Goal: Task Accomplishment & Management: Use online tool/utility

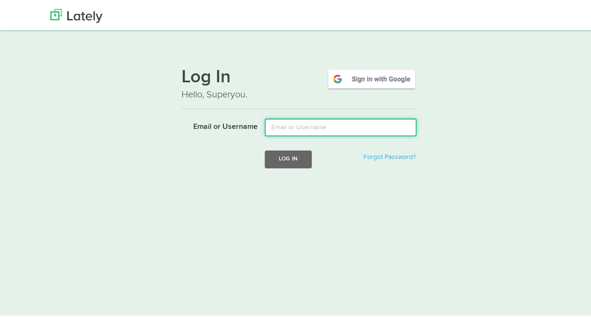
click at [290, 133] on input "Email or Username" at bounding box center [341, 126] width 152 height 18
type input "[EMAIL_ADDRESS][DOMAIN_NAME]"
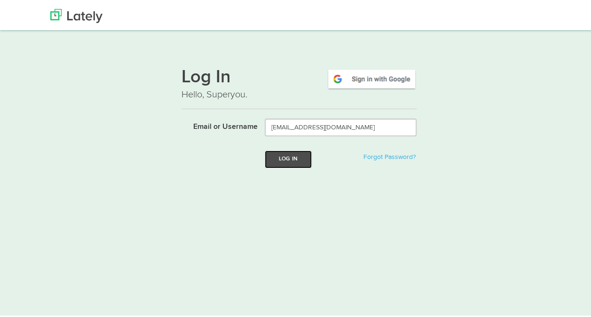
click at [300, 160] on button "Log In" at bounding box center [288, 157] width 47 height 17
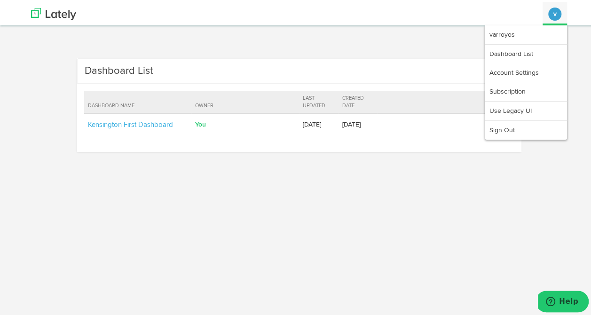
click at [550, 10] on button "v" at bounding box center [554, 12] width 13 height 13
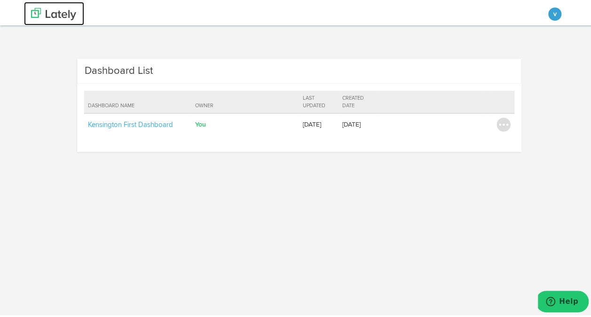
click at [48, 11] on img at bounding box center [53, 12] width 45 height 12
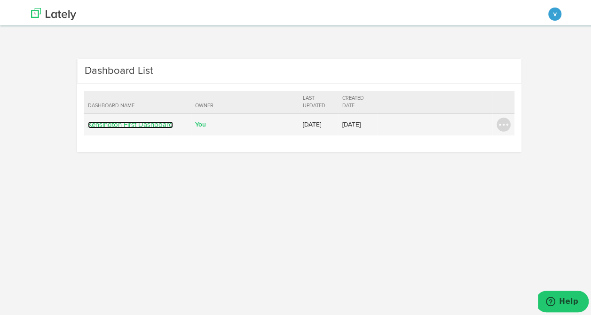
click at [146, 122] on link "Kensington First Dashboard" at bounding box center [130, 122] width 85 height 7
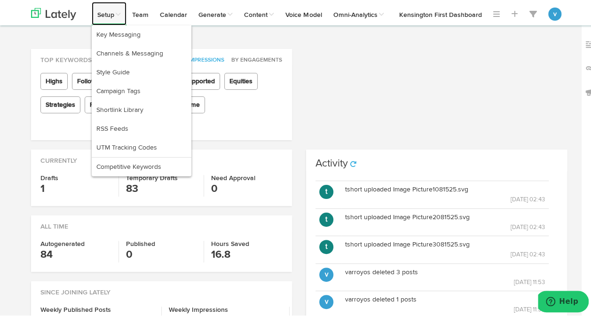
click at [107, 8] on link "Setup" at bounding box center [109, 11] width 35 height 23
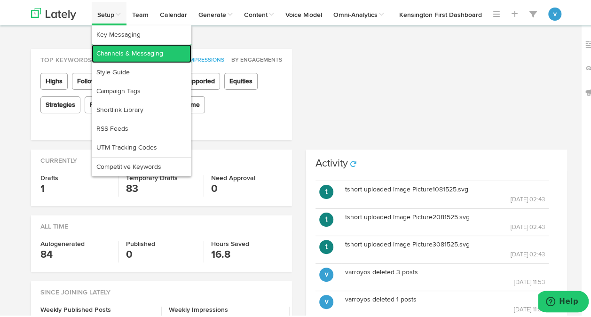
click at [110, 50] on link "Channels & Messaging" at bounding box center [142, 51] width 100 height 19
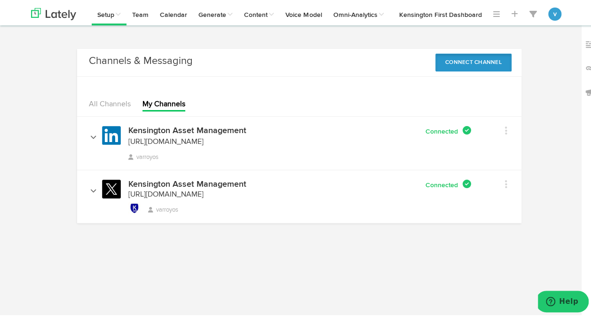
click at [452, 63] on button "Connect Channel" at bounding box center [473, 61] width 76 height 18
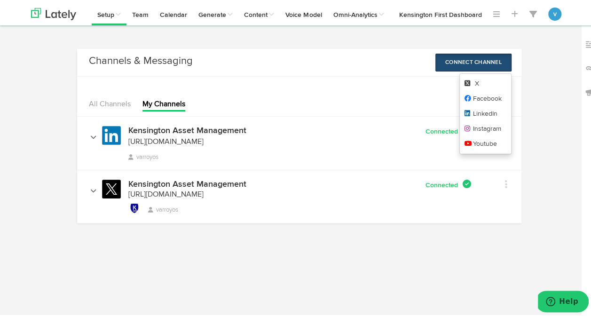
click at [465, 64] on button "Connect Channel" at bounding box center [473, 61] width 76 height 18
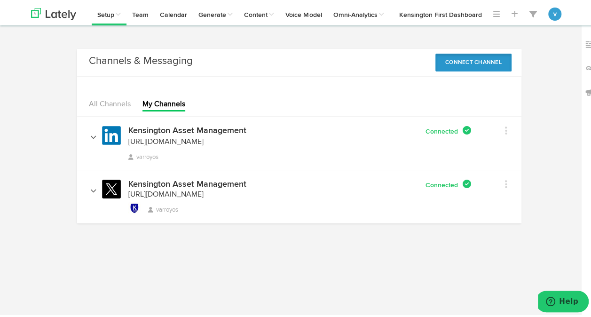
click at [465, 64] on button "Connect Channel" at bounding box center [473, 61] width 76 height 18
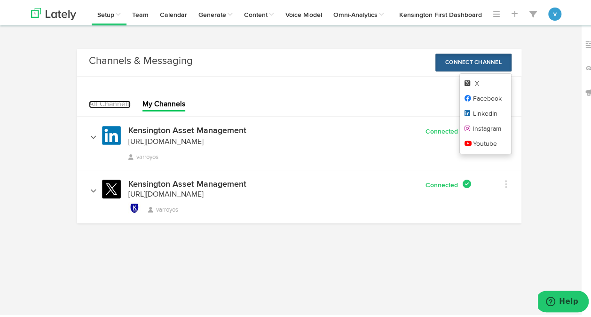
click at [95, 102] on link "All Channels" at bounding box center [110, 103] width 42 height 8
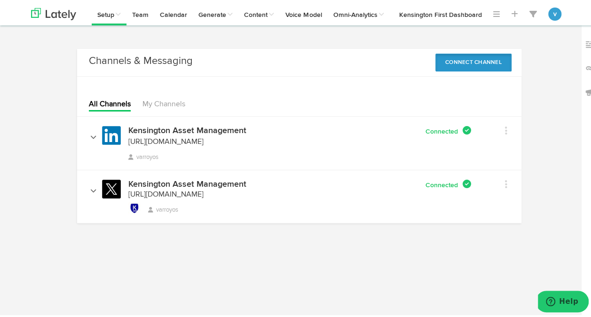
click at [477, 63] on button "Connect Channel" at bounding box center [473, 61] width 76 height 18
